Goal: Task Accomplishment & Management: Use online tool/utility

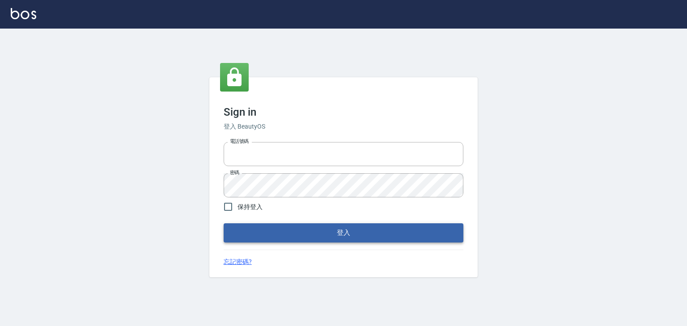
type input "6430581"
click at [271, 239] on button "登入" at bounding box center [343, 232] width 240 height 19
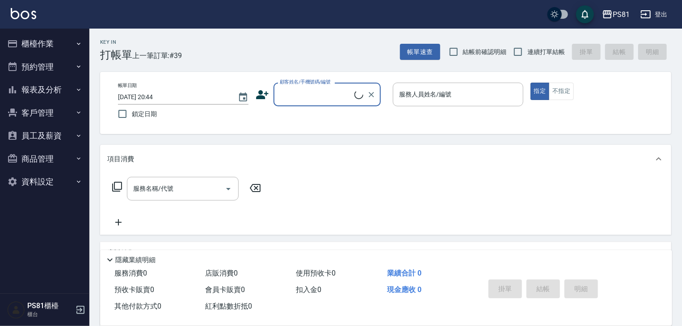
click at [46, 48] on button "櫃檯作業" at bounding box center [45, 43] width 82 height 23
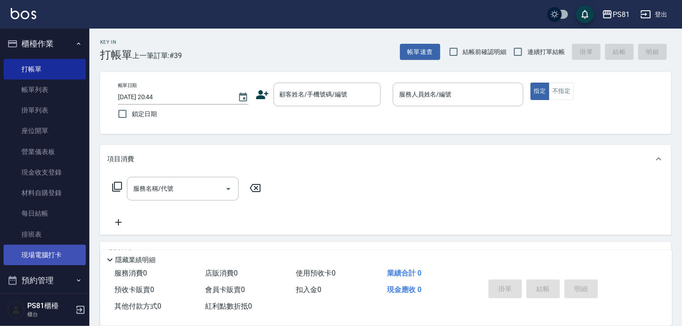
click at [57, 251] on link "現場電腦打卡" at bounding box center [45, 255] width 82 height 21
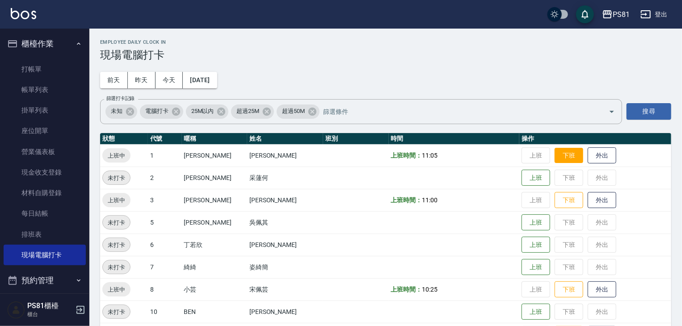
click at [555, 160] on button "下班" at bounding box center [569, 156] width 29 height 16
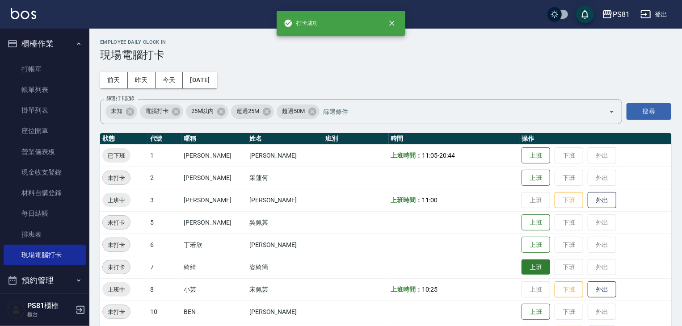
click at [532, 266] on button "上班" at bounding box center [536, 268] width 29 height 16
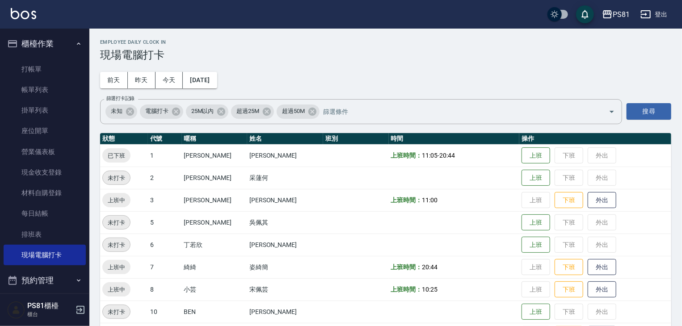
click at [556, 267] on button "下班" at bounding box center [569, 267] width 29 height 17
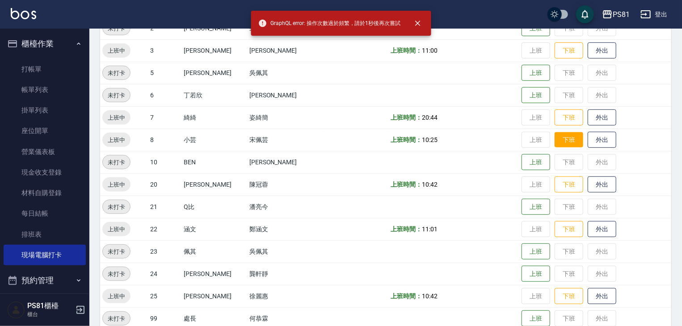
scroll to position [134, 0]
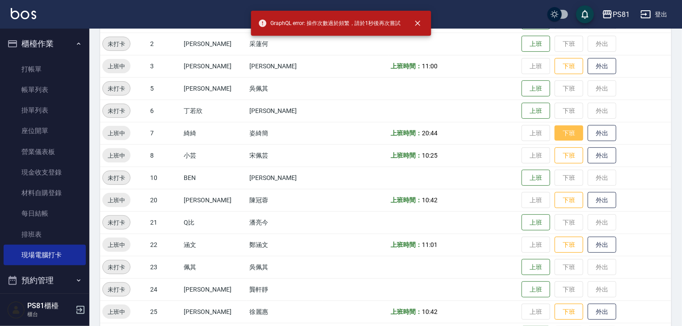
click at [555, 136] on button "下班" at bounding box center [569, 134] width 29 height 16
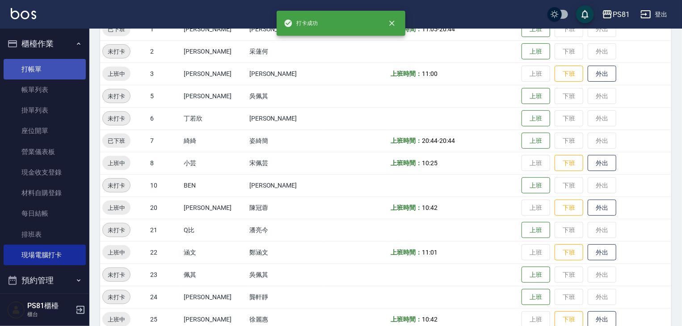
scroll to position [97, 0]
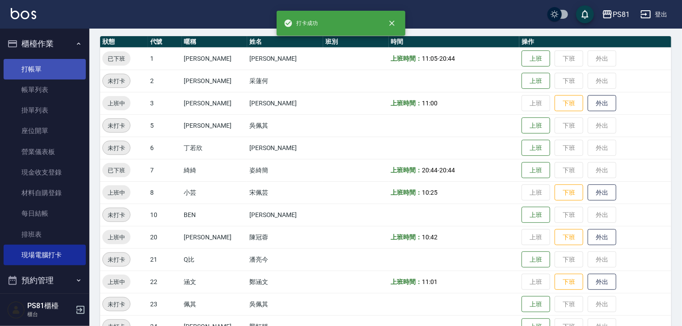
click at [34, 71] on link "打帳單" at bounding box center [45, 69] width 82 height 21
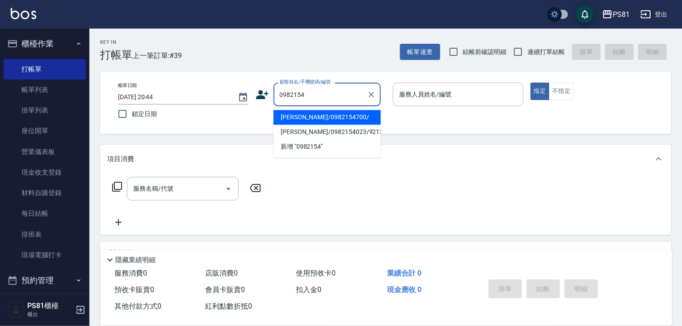
click at [343, 113] on li "[PERSON_NAME]/0982154700/" at bounding box center [327, 117] width 107 height 15
type input "[PERSON_NAME]/0982154700/"
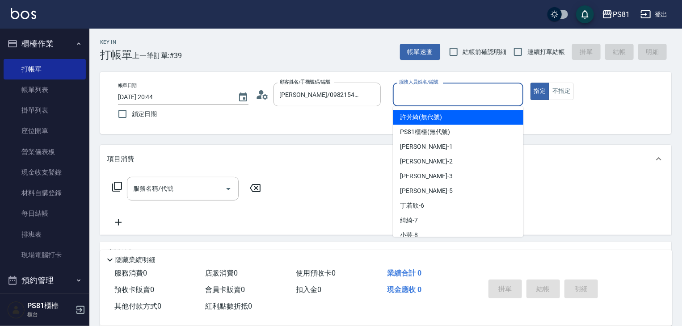
click at [476, 95] on input "服務人員姓名/編號" at bounding box center [458, 95] width 122 height 16
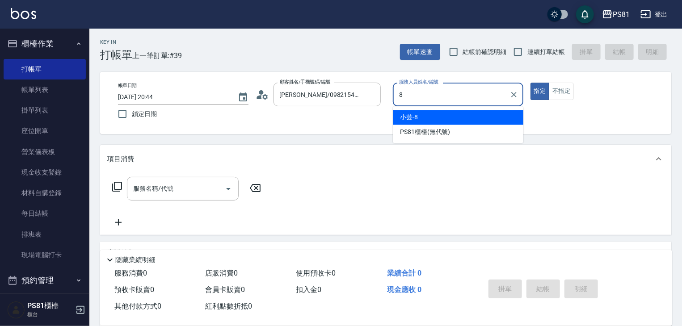
type input "小芸-8"
type button "true"
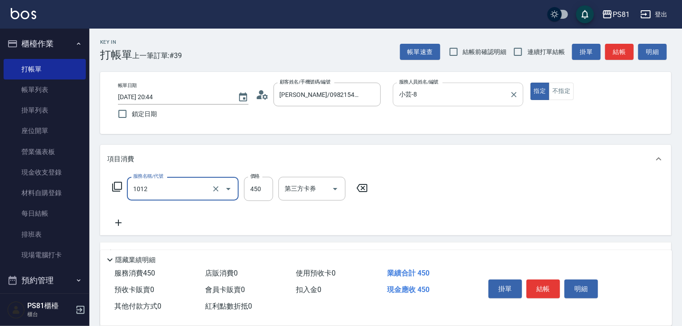
type input "B級洗剪(1012)"
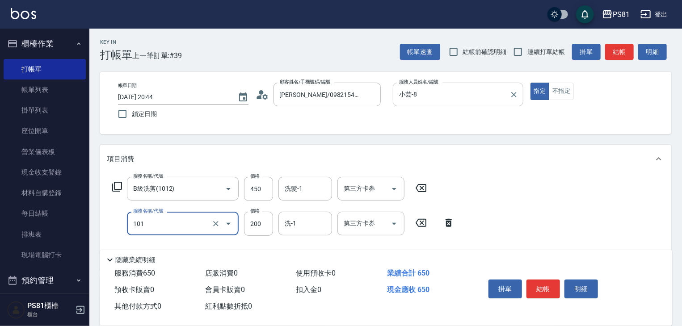
type input "一般洗髮(101)"
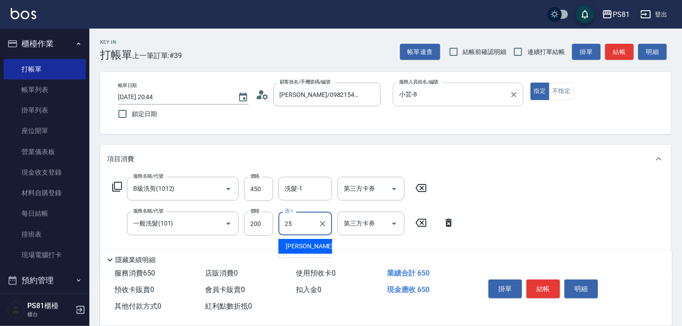
type input "[PERSON_NAME]-25"
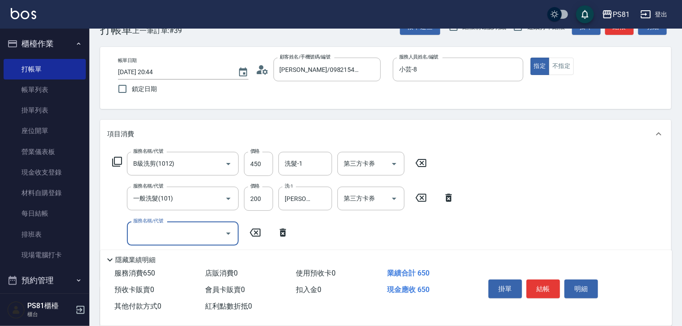
scroll to position [134, 0]
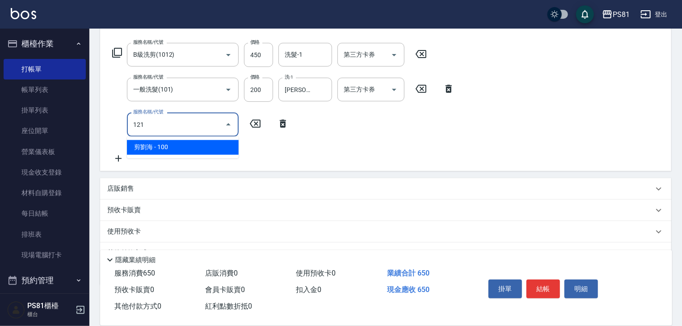
type input "剪[PERSON_NAME](121)"
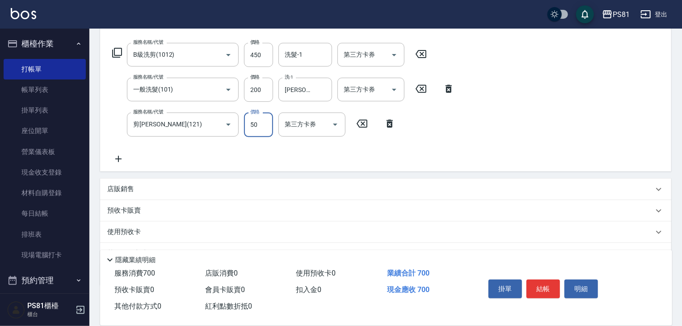
type input "50"
click at [545, 287] on button "結帳" at bounding box center [544, 289] width 34 height 19
